Goal: Information Seeking & Learning: Learn about a topic

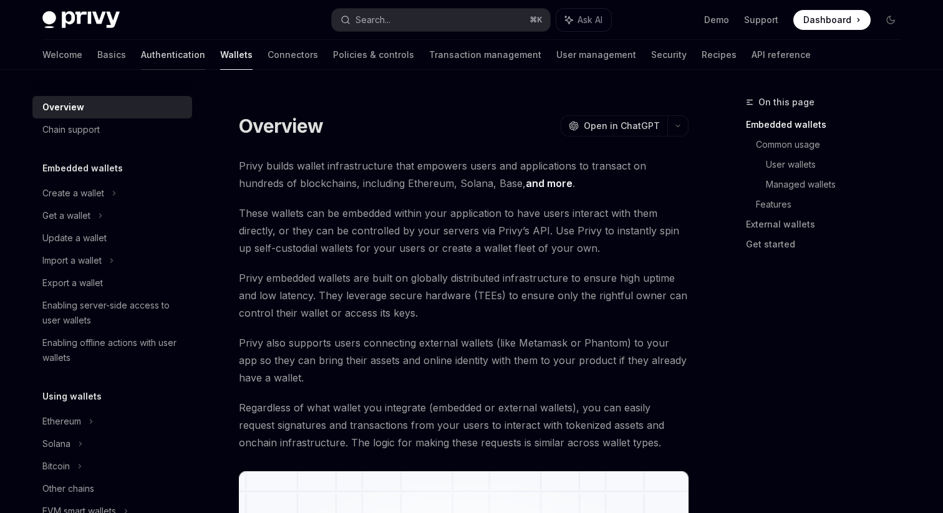
click at [141, 54] on link "Authentication" at bounding box center [173, 55] width 64 height 30
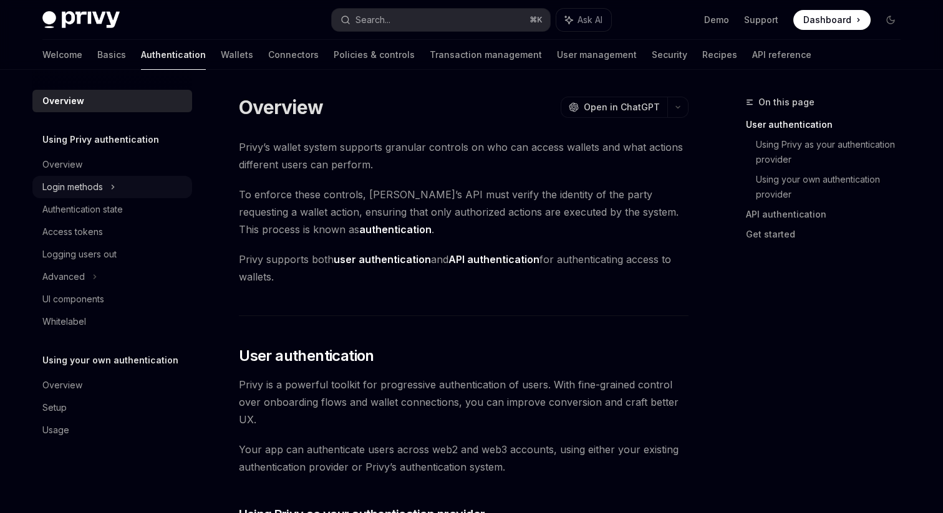
click at [82, 188] on div "Login methods" at bounding box center [72, 187] width 61 height 15
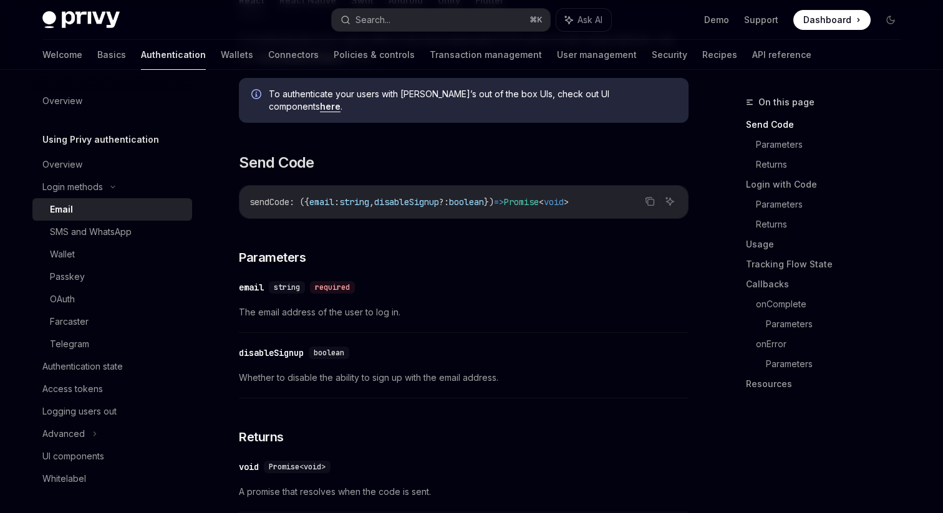
scroll to position [272, 0]
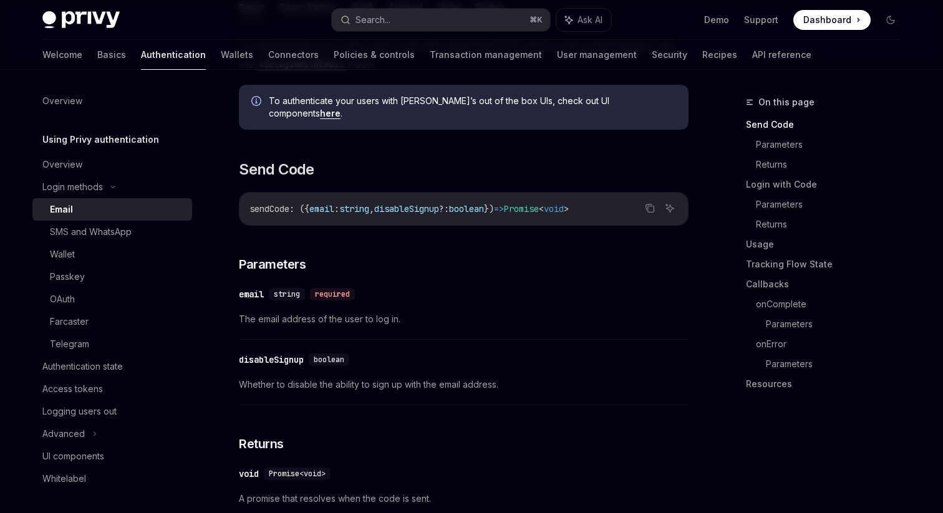
click at [250, 288] on div "email" at bounding box center [251, 294] width 25 height 12
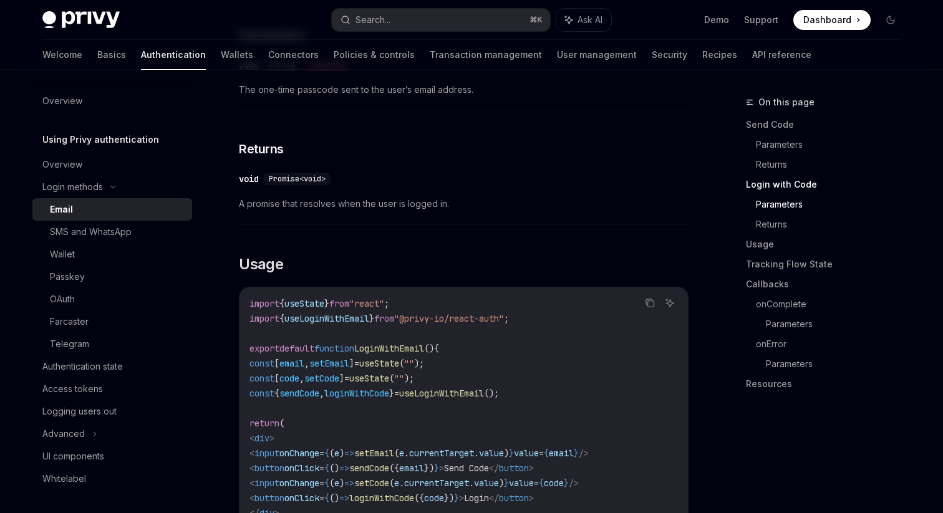
scroll to position [907, 0]
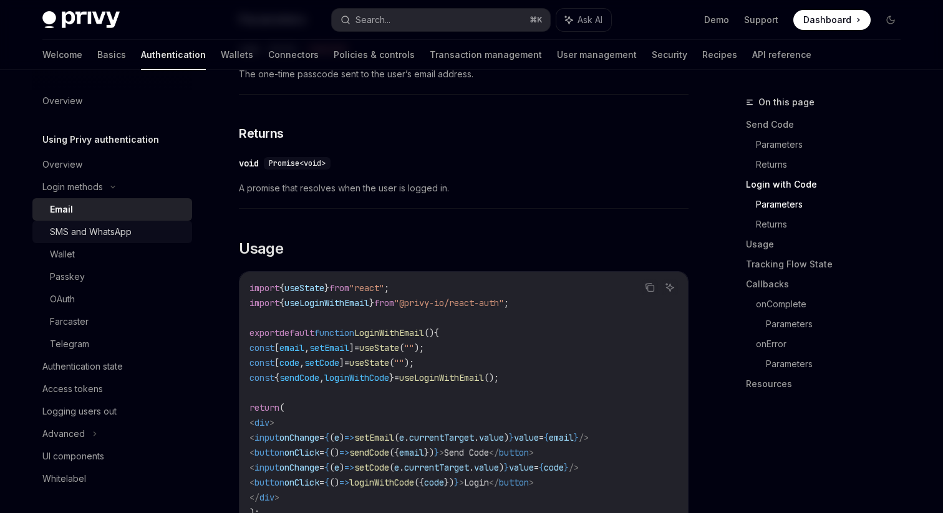
click at [110, 238] on div "SMS and WhatsApp" at bounding box center [91, 232] width 82 height 15
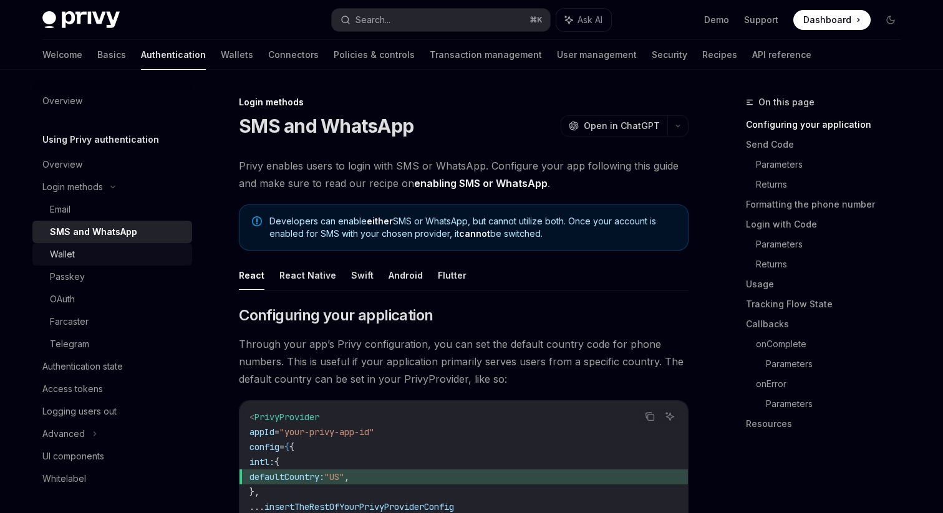
click at [107, 260] on div "Wallet" at bounding box center [117, 254] width 135 height 15
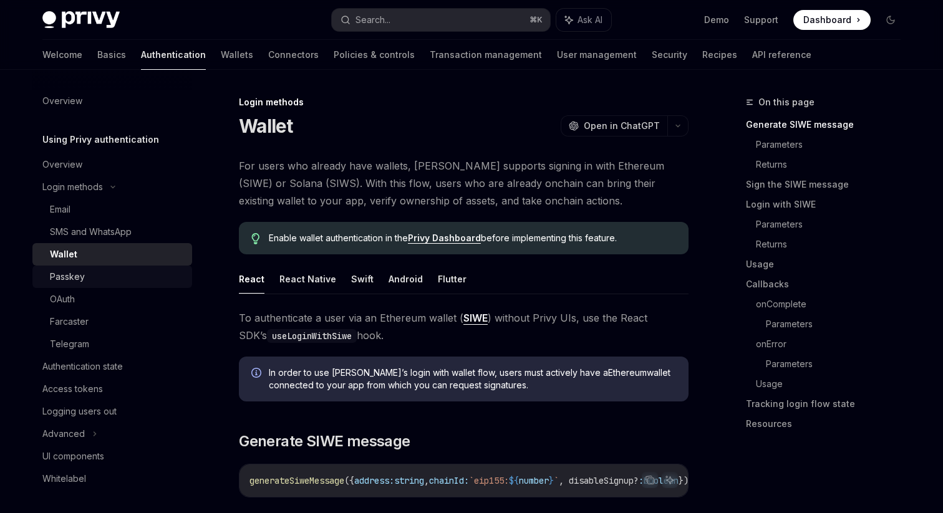
click at [111, 276] on div "Passkey" at bounding box center [117, 277] width 135 height 15
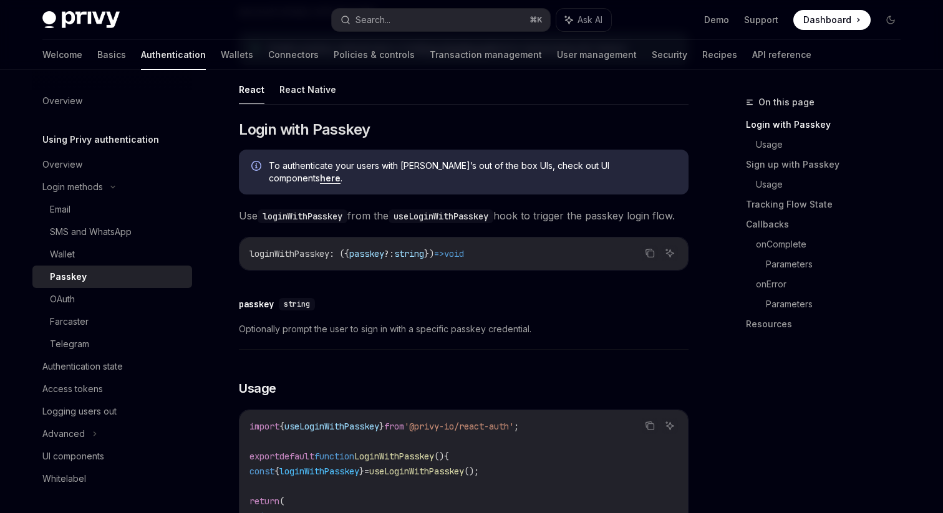
scroll to position [182, 0]
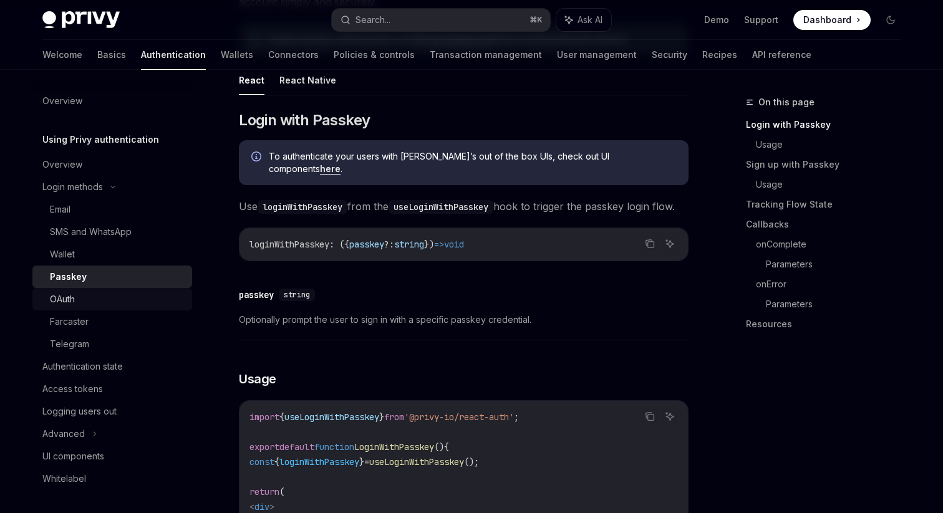
click at [112, 293] on div "OAuth" at bounding box center [117, 299] width 135 height 15
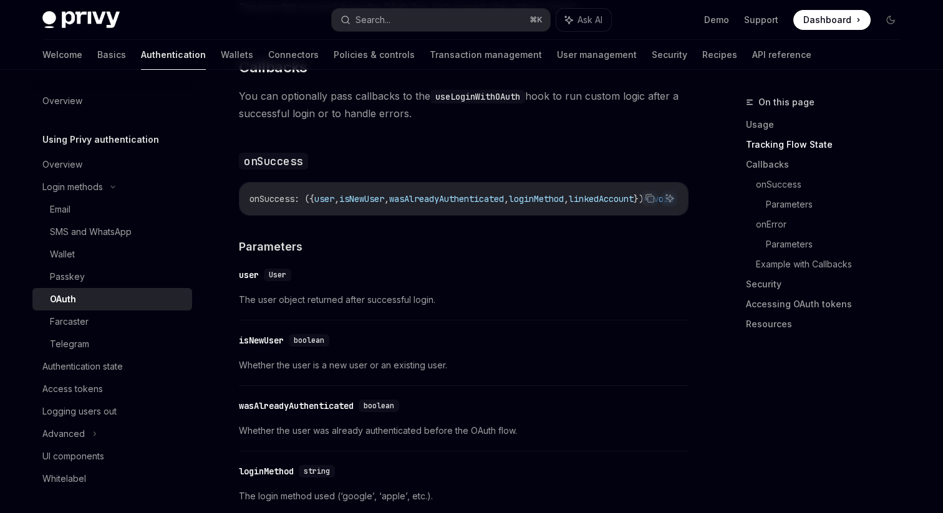
scroll to position [1628, 0]
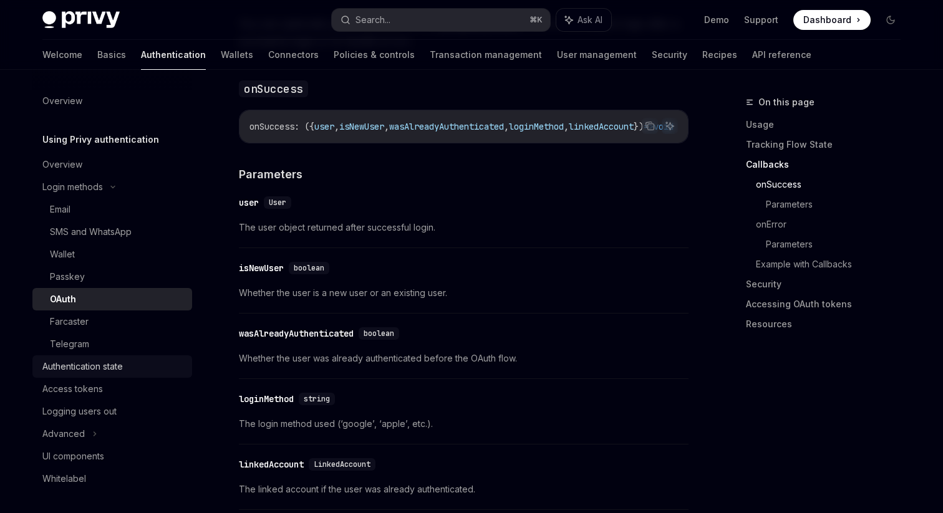
click at [115, 370] on div "Authentication state" at bounding box center [82, 366] width 80 height 15
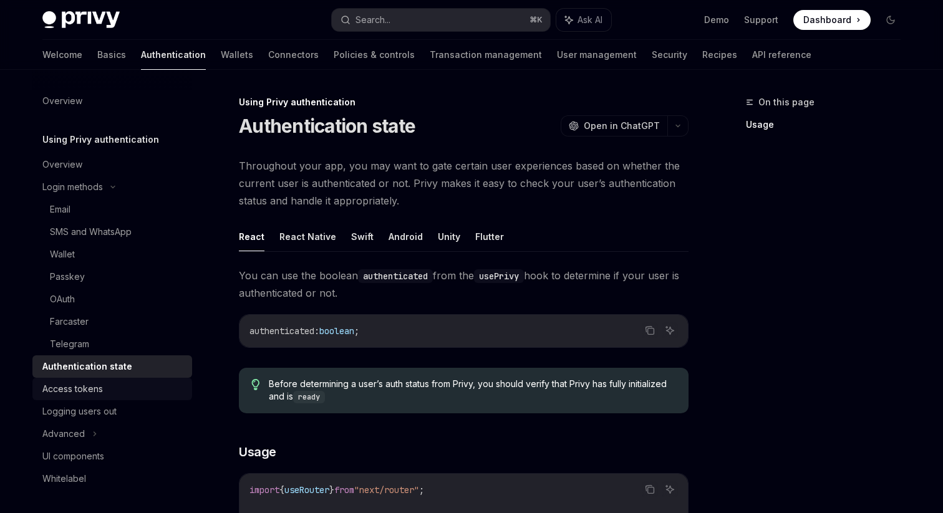
click at [101, 392] on div "Access tokens" at bounding box center [72, 389] width 61 height 15
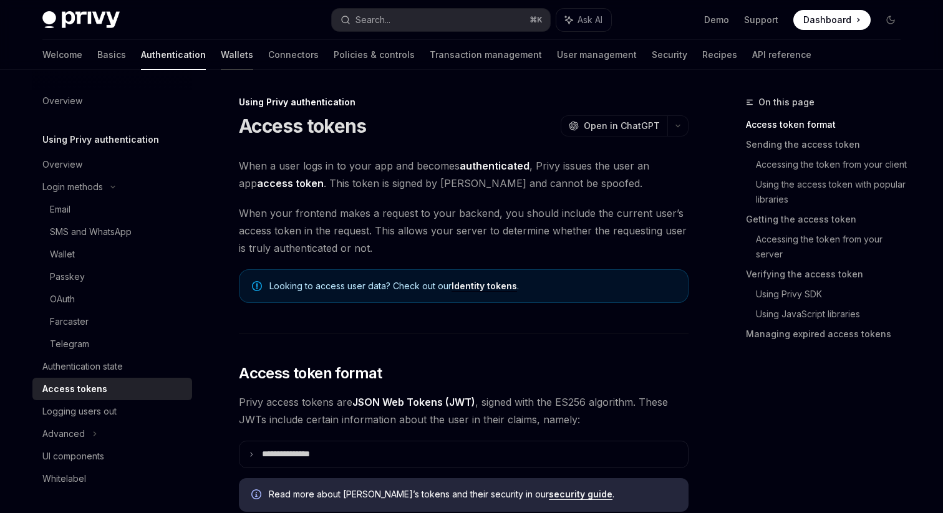
click at [221, 61] on link "Wallets" at bounding box center [237, 55] width 32 height 30
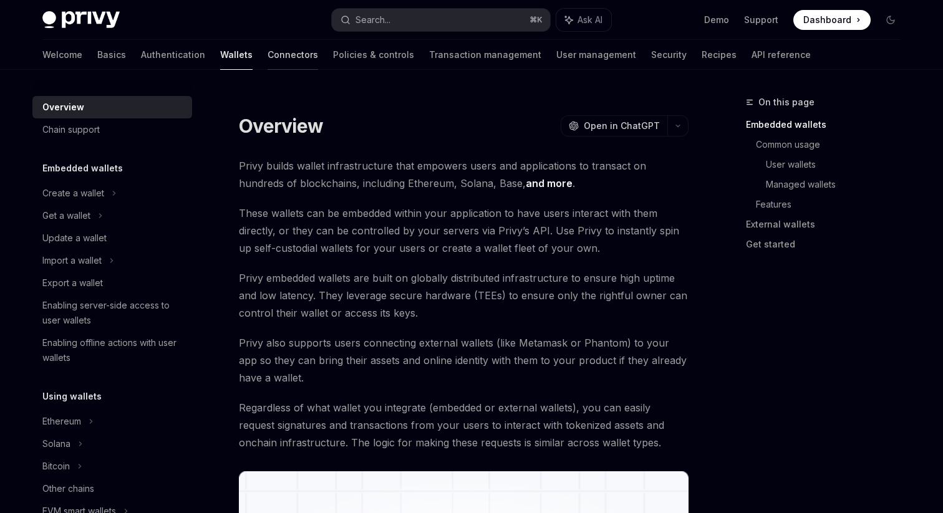
click at [268, 55] on link "Connectors" at bounding box center [293, 55] width 51 height 30
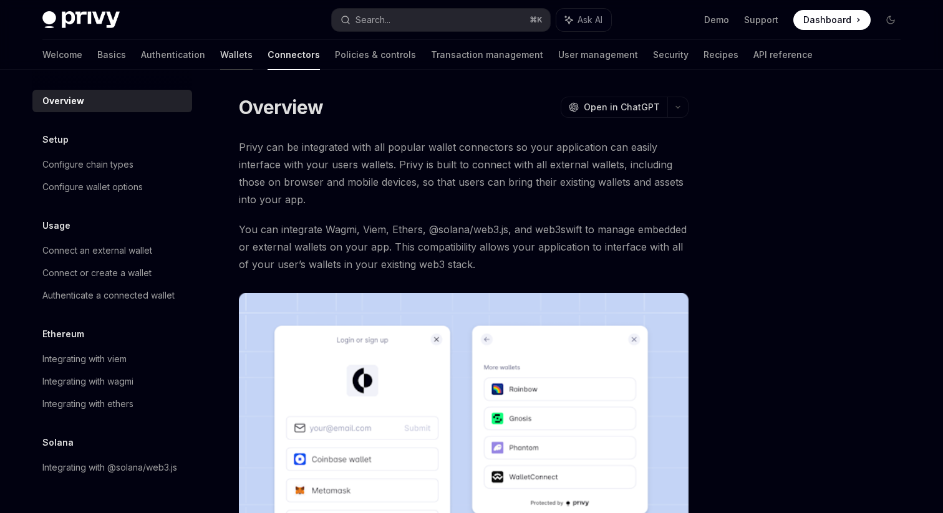
click at [220, 57] on link "Wallets" at bounding box center [236, 55] width 32 height 30
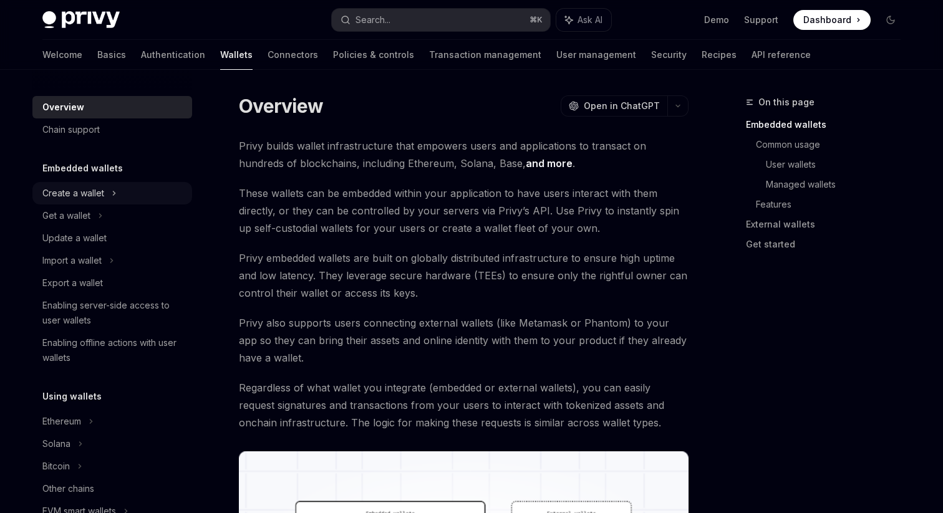
click at [101, 198] on div "Create a wallet" at bounding box center [73, 193] width 62 height 15
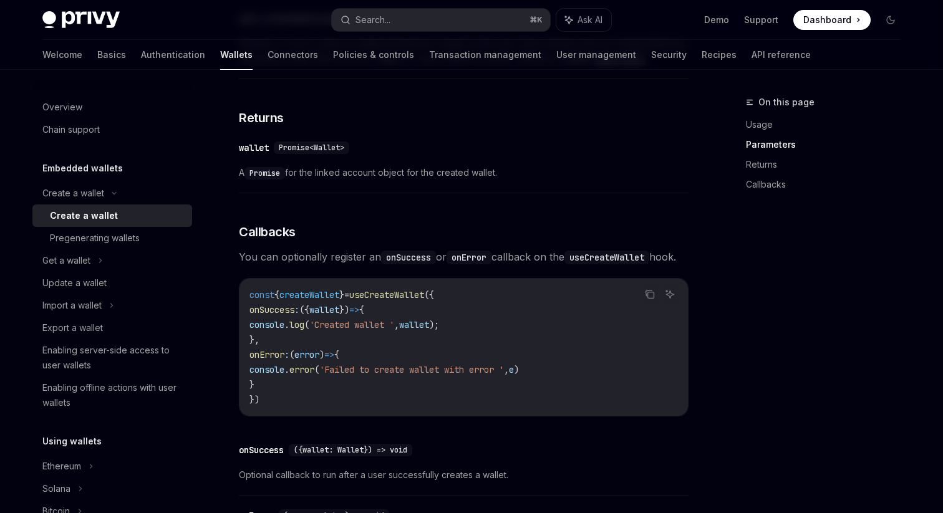
scroll to position [978, 0]
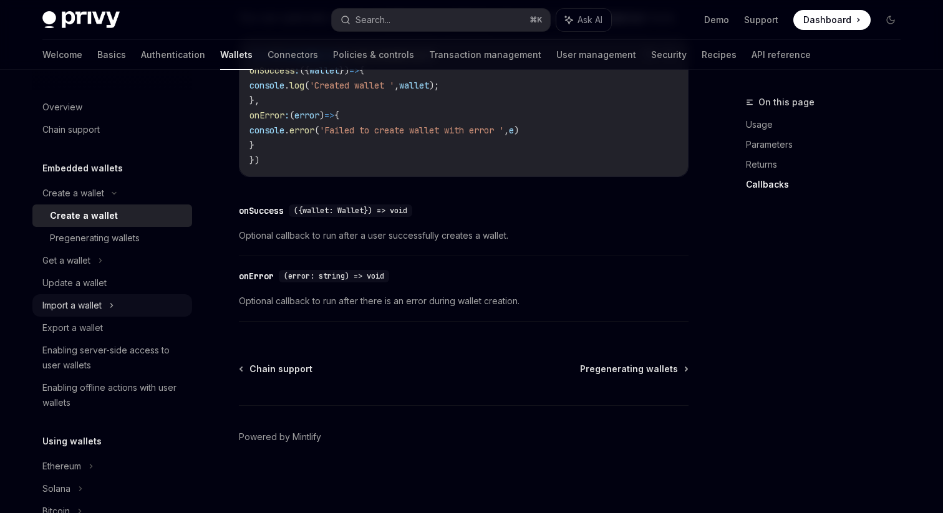
click at [107, 314] on div "Import a wallet" at bounding box center [112, 305] width 160 height 22
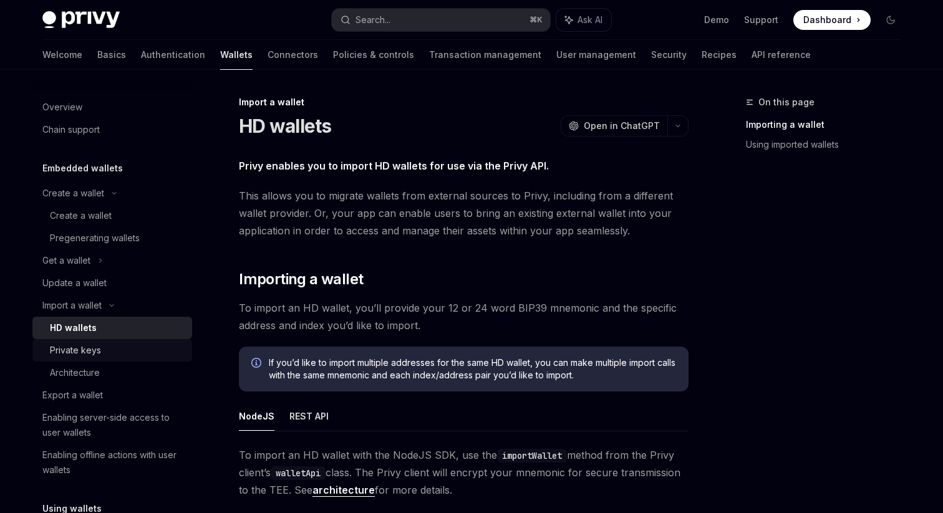
click at [121, 348] on div "Private keys" at bounding box center [117, 350] width 135 height 15
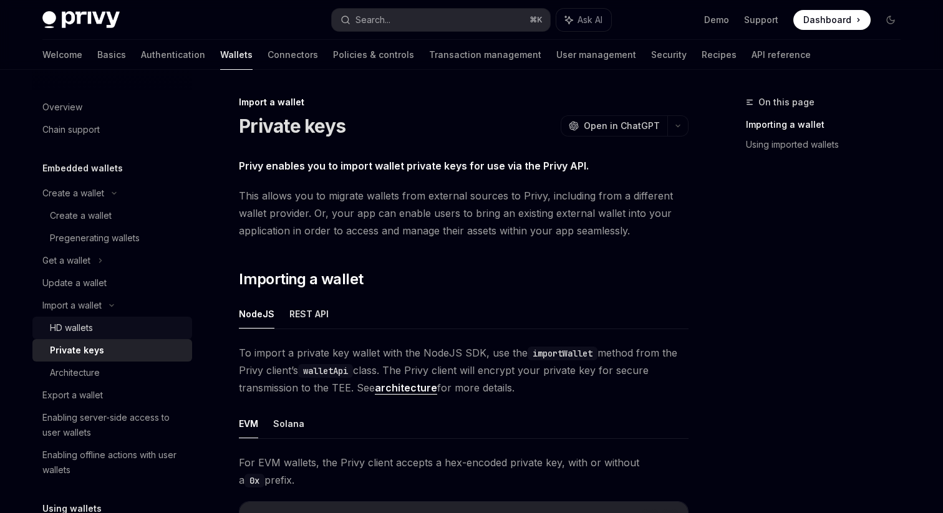
click at [134, 328] on div "HD wallets" at bounding box center [117, 328] width 135 height 15
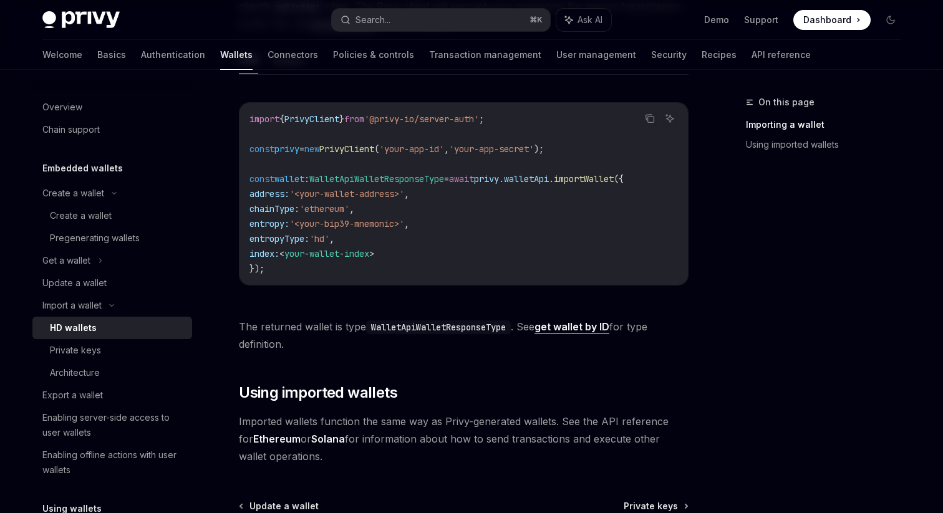
scroll to position [609, 0]
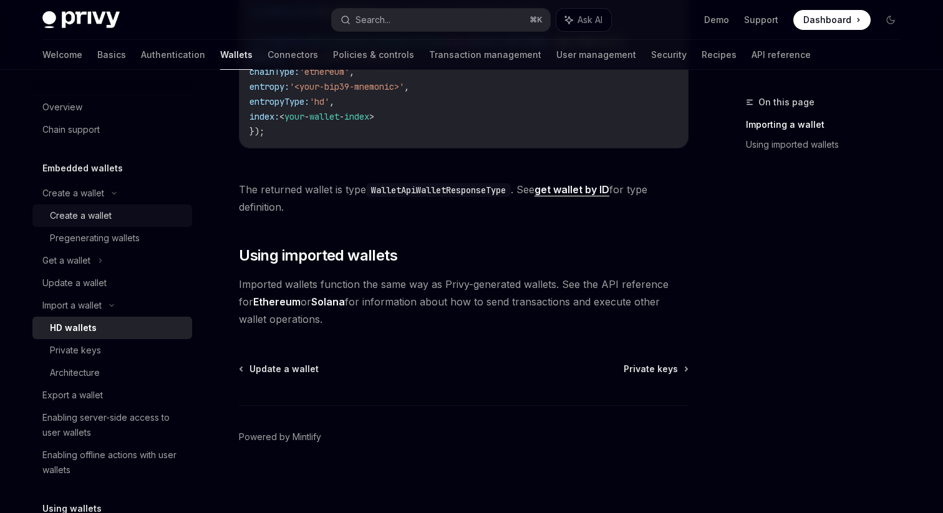
click at [97, 218] on div "Create a wallet" at bounding box center [81, 215] width 62 height 15
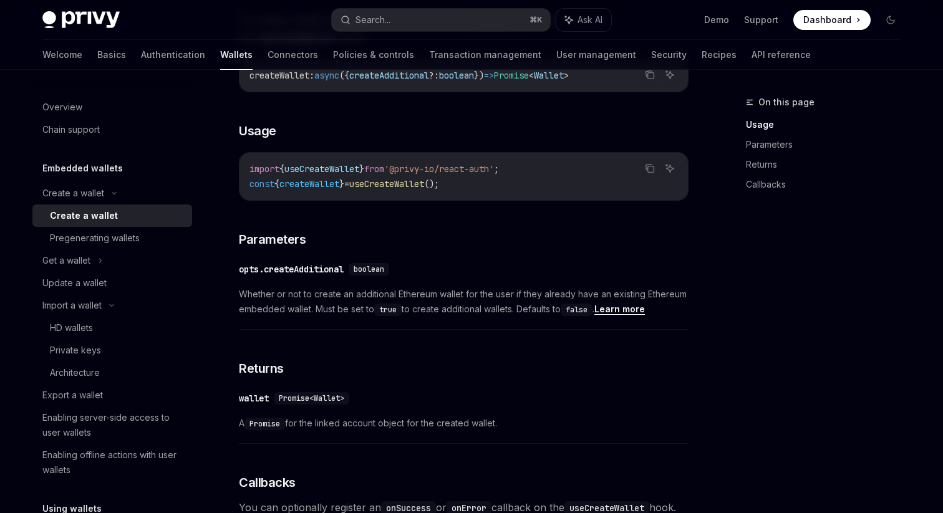
scroll to position [527, 0]
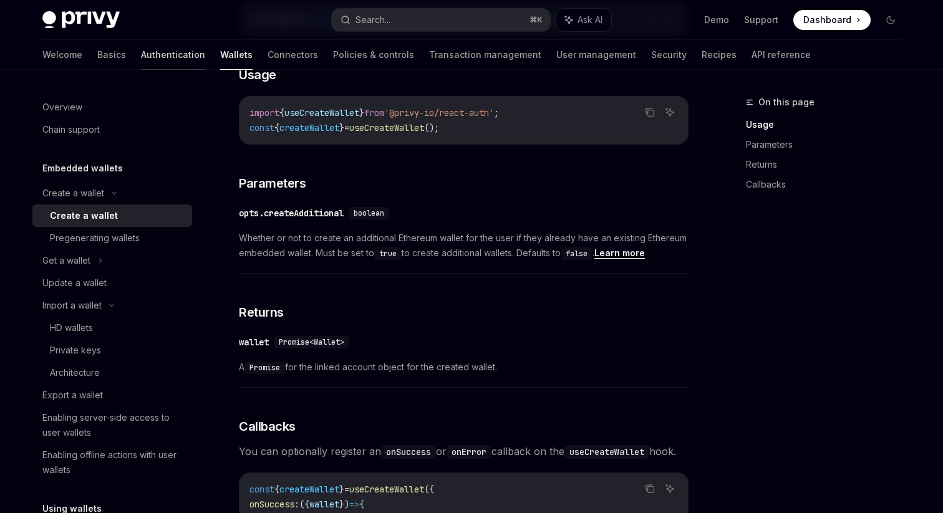
click at [141, 55] on link "Authentication" at bounding box center [173, 55] width 64 height 30
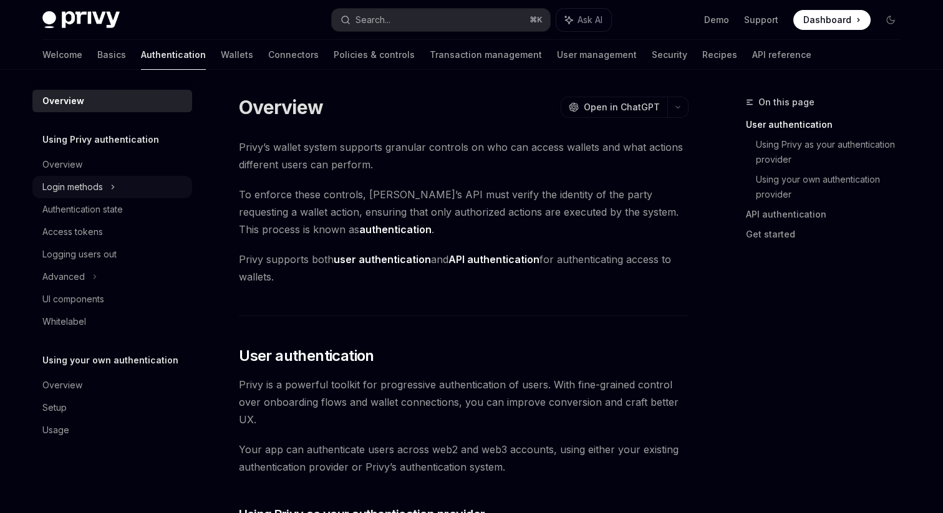
click at [97, 189] on div "Login methods" at bounding box center [72, 187] width 61 height 15
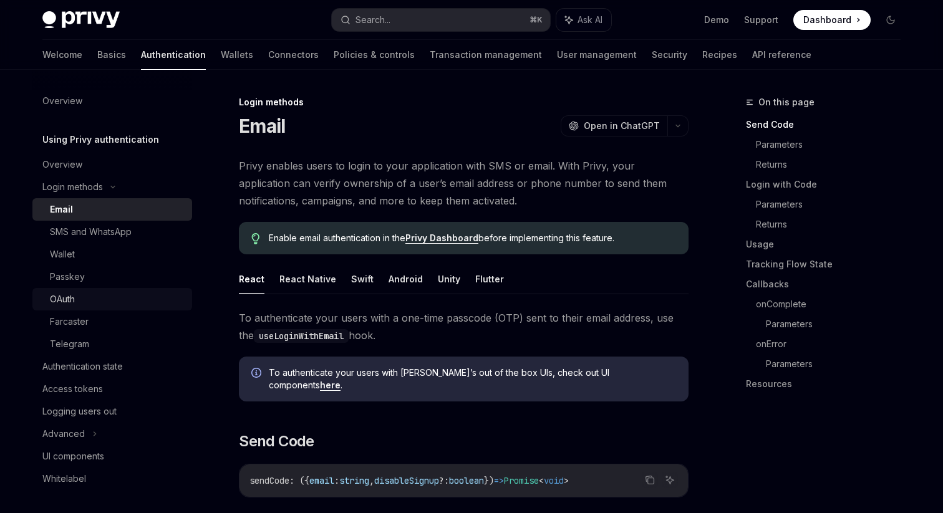
click at [119, 303] on div "OAuth" at bounding box center [117, 299] width 135 height 15
type textarea "*"
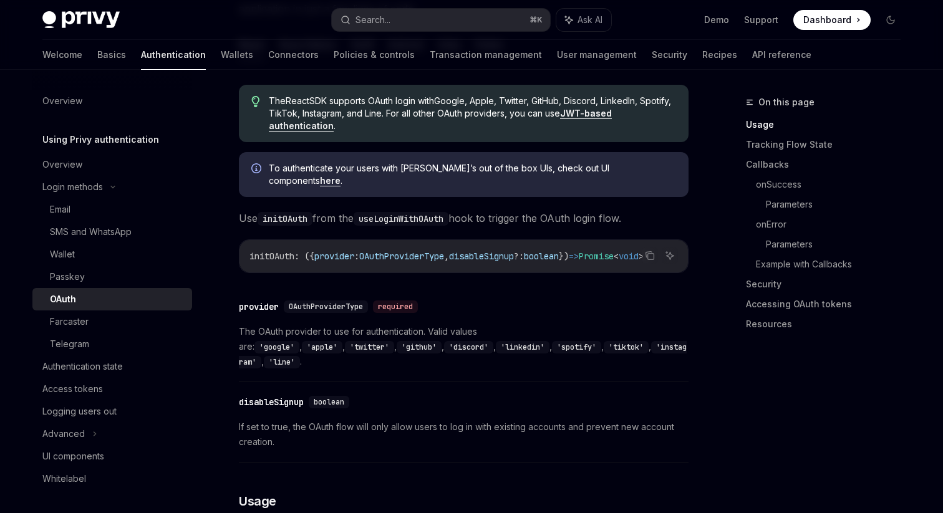
scroll to position [365, 0]
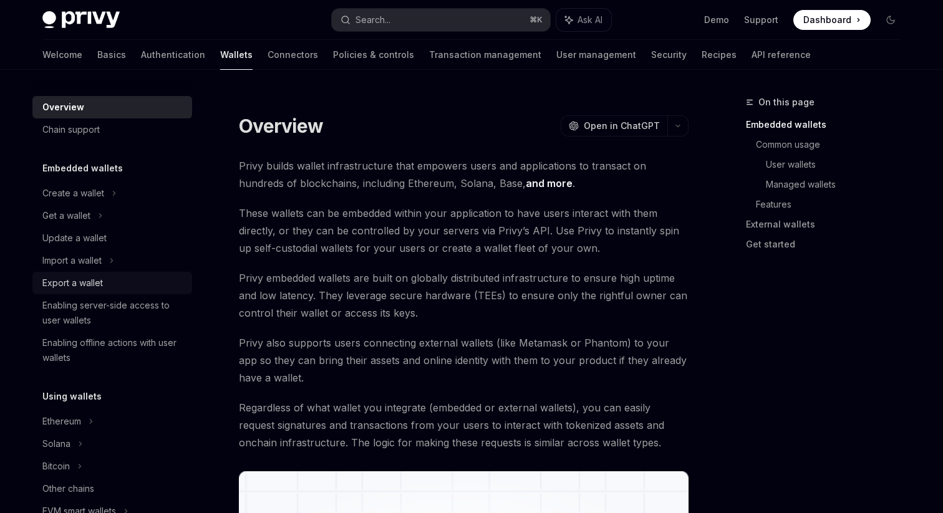
click at [90, 284] on div "Export a wallet" at bounding box center [72, 283] width 61 height 15
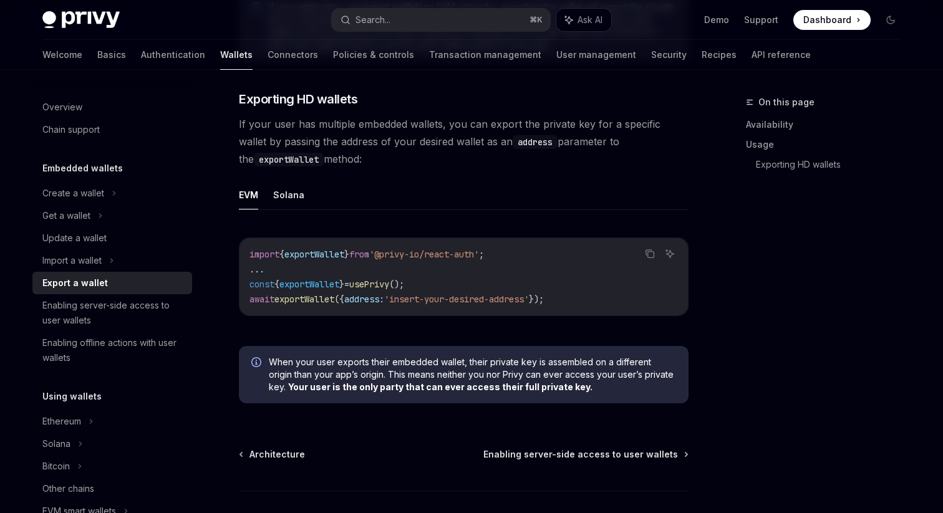
scroll to position [1205, 0]
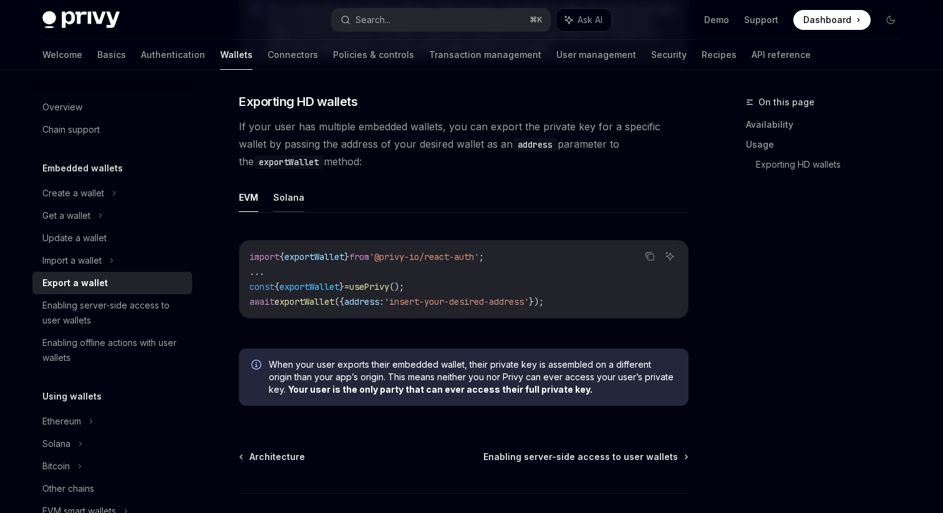
click at [295, 206] on button "Solana" at bounding box center [288, 197] width 31 height 29
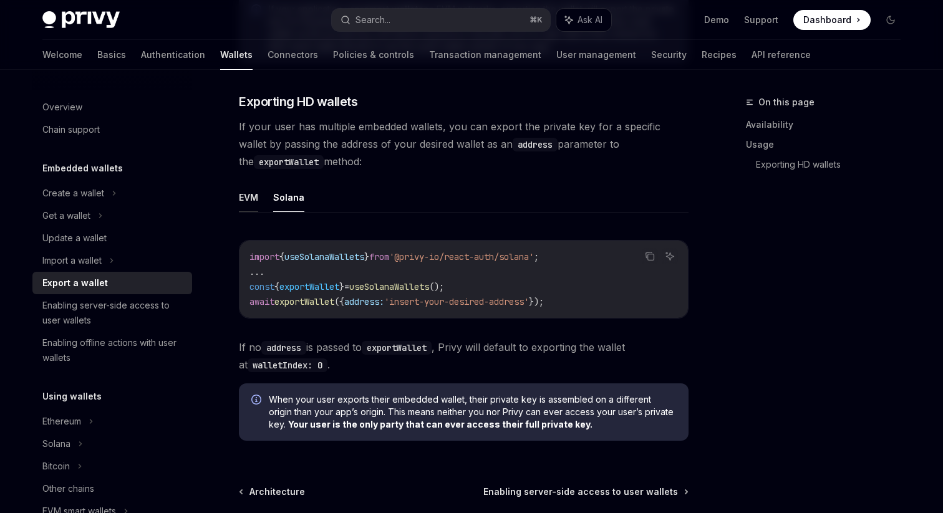
click at [247, 203] on button "EVM" at bounding box center [248, 197] width 19 height 29
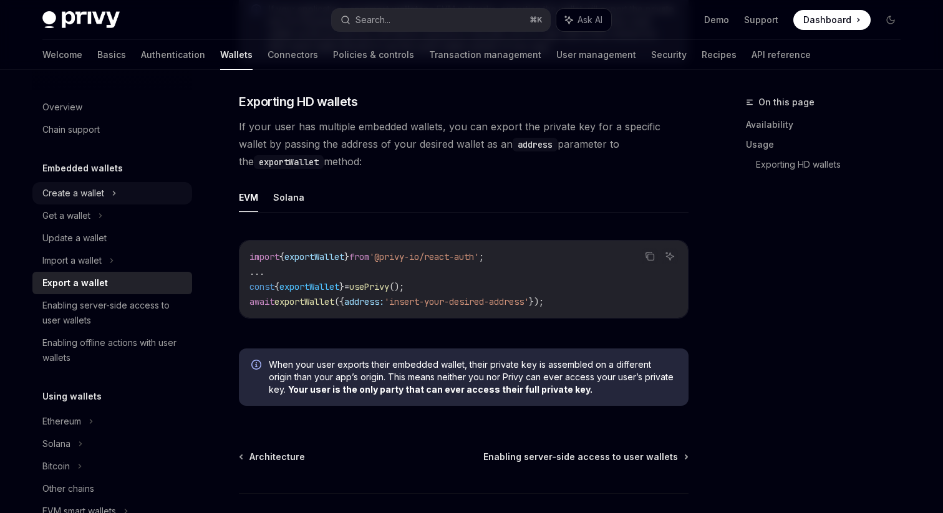
click at [114, 195] on icon at bounding box center [114, 193] width 5 height 15
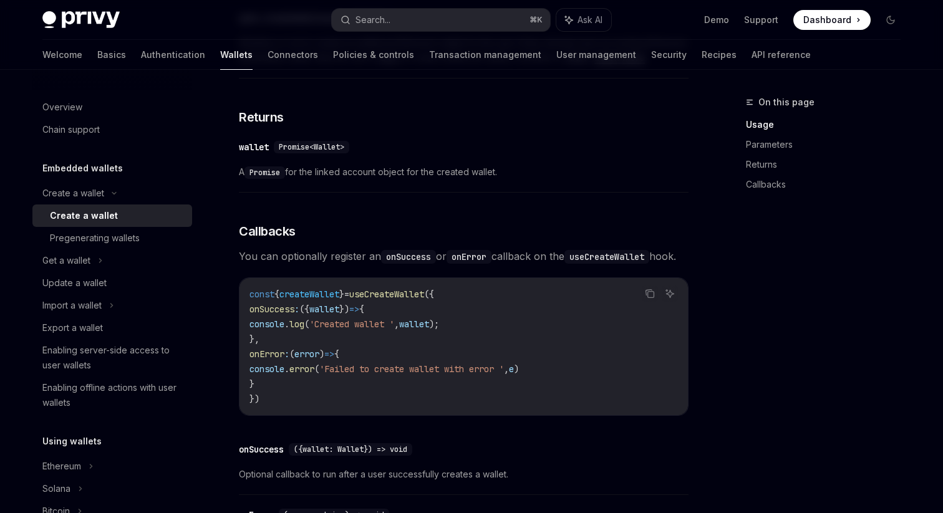
scroll to position [763, 0]
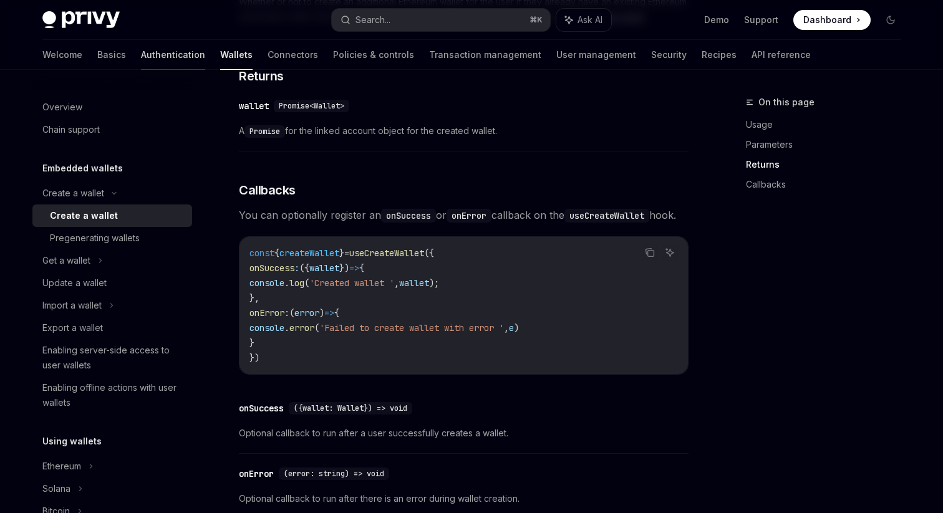
click at [141, 49] on link "Authentication" at bounding box center [173, 55] width 64 height 30
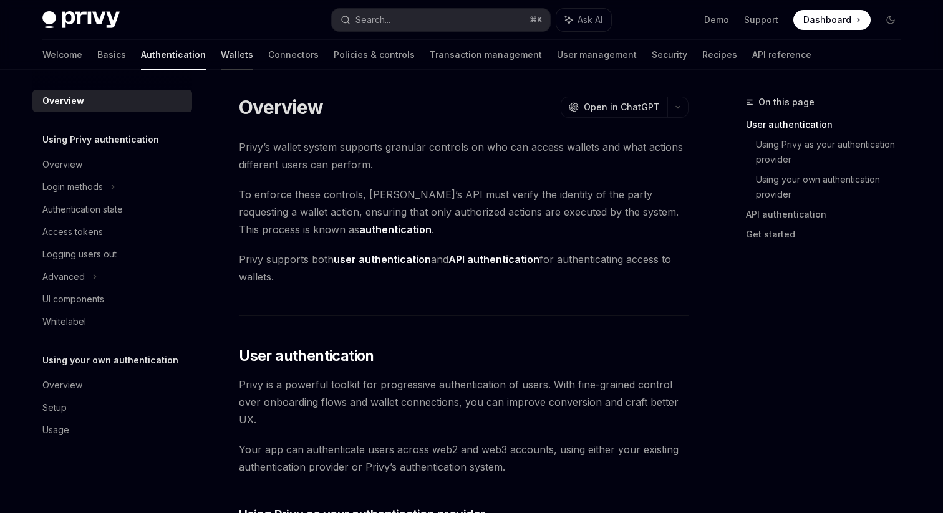
click at [221, 57] on link "Wallets" at bounding box center [237, 55] width 32 height 30
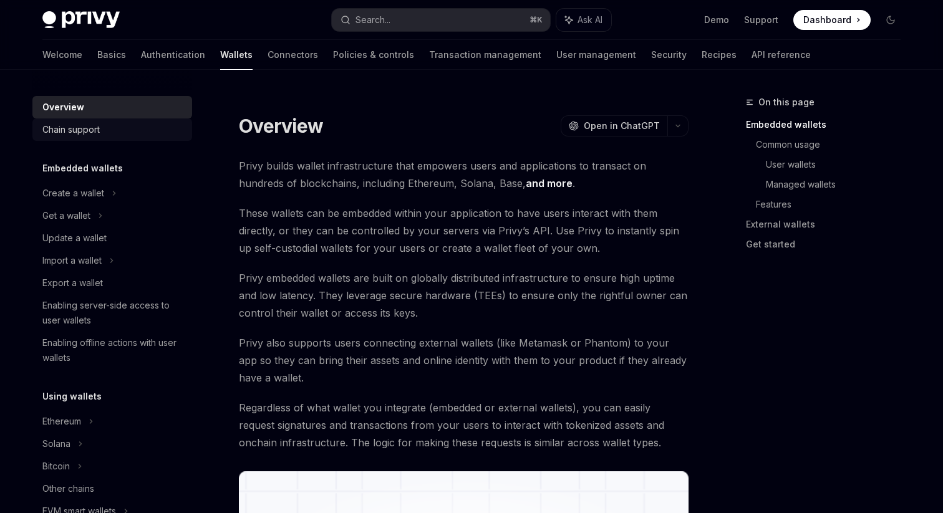
click at [115, 129] on div "Chain support" at bounding box center [113, 129] width 142 height 15
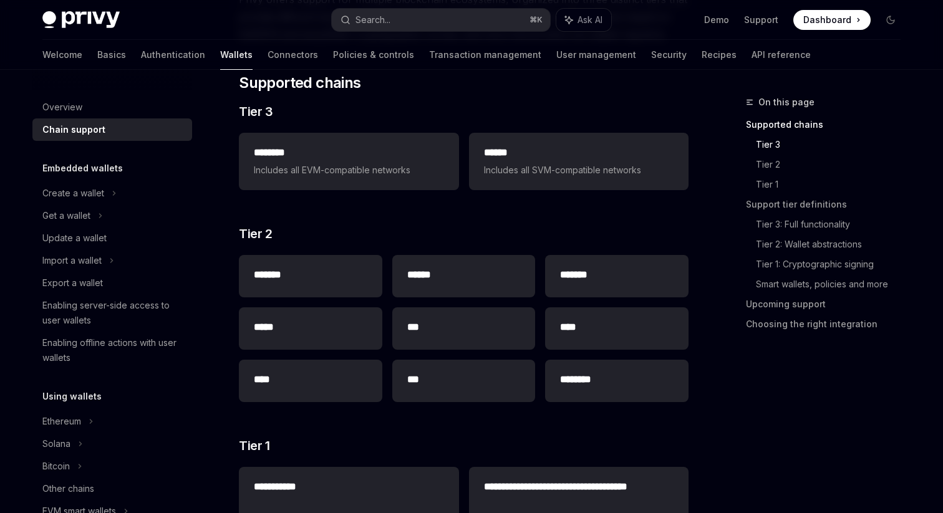
scroll to position [109, 0]
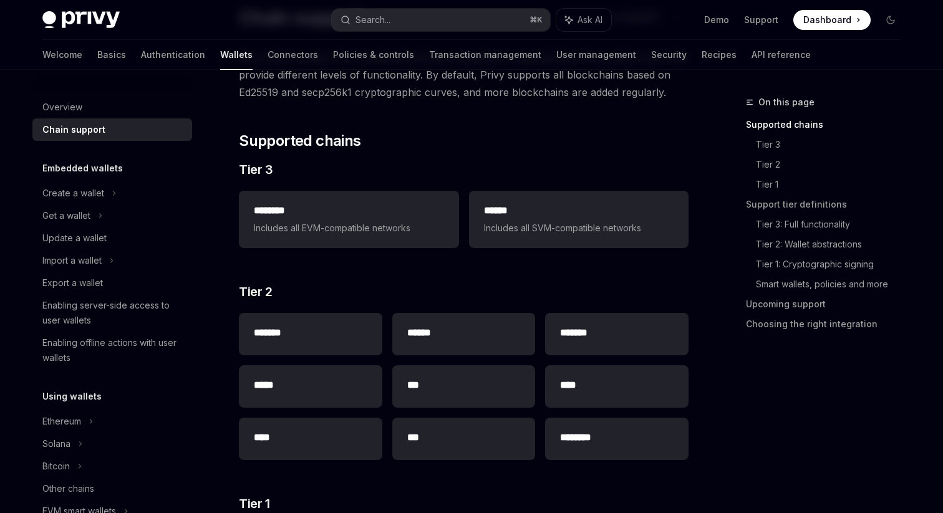
type textarea "*"
